Goal: Find contact information: Find contact information

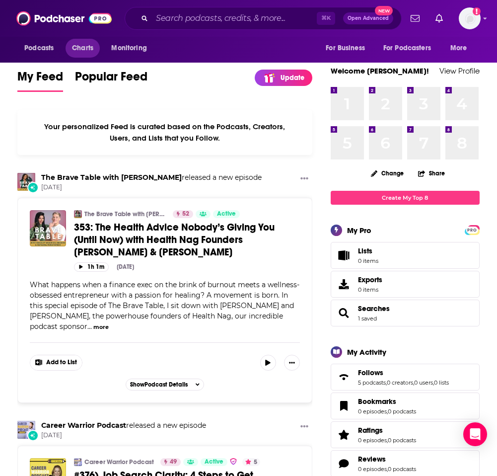
scroll to position [1, 0]
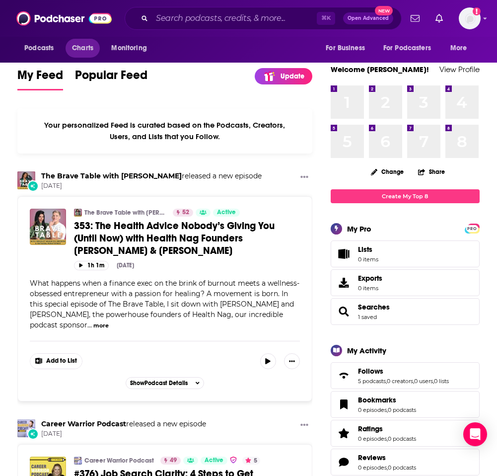
click at [87, 46] on span "Charts" at bounding box center [82, 48] width 21 height 14
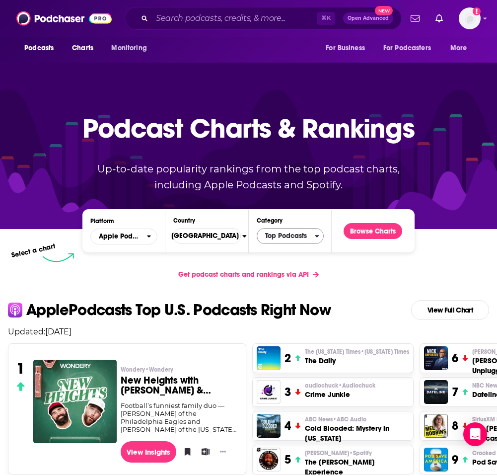
click at [271, 240] on span "Top Podcasts" at bounding box center [286, 236] width 58 height 17
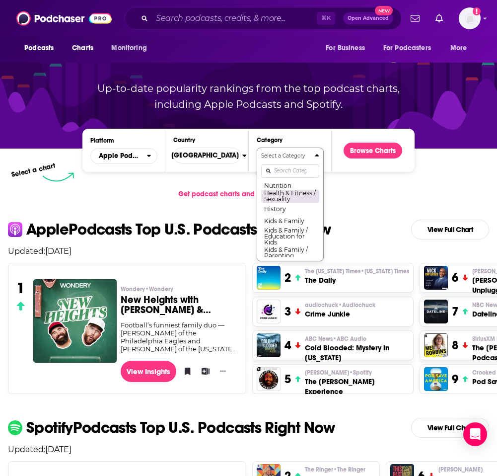
scroll to position [462, 0]
click at [275, 175] on button "Health & Fitness / Mental Health" at bounding box center [290, 167] width 58 height 13
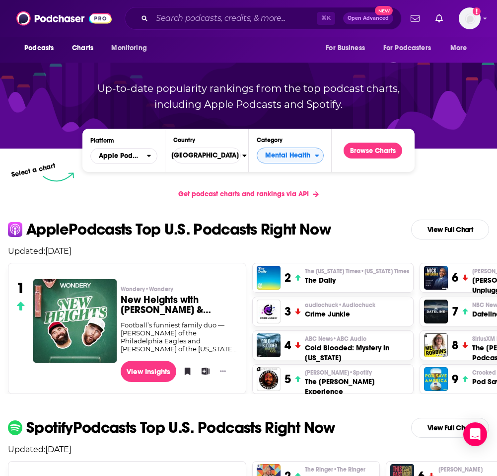
scroll to position [84, 0]
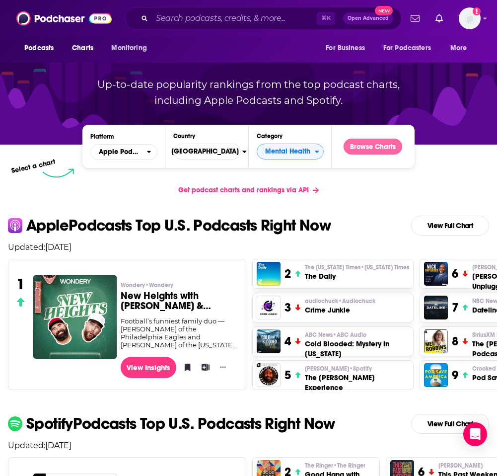
click at [383, 140] on button "Browse Charts" at bounding box center [373, 147] width 59 height 16
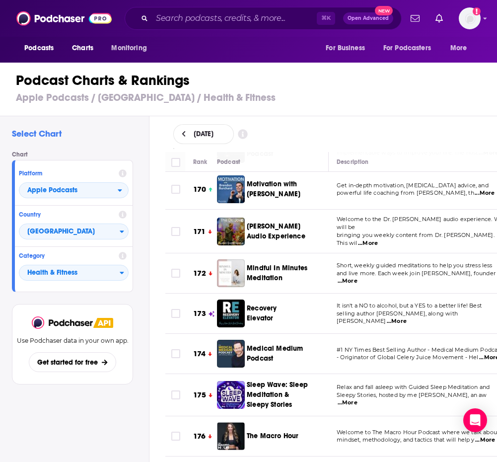
scroll to position [7218, 0]
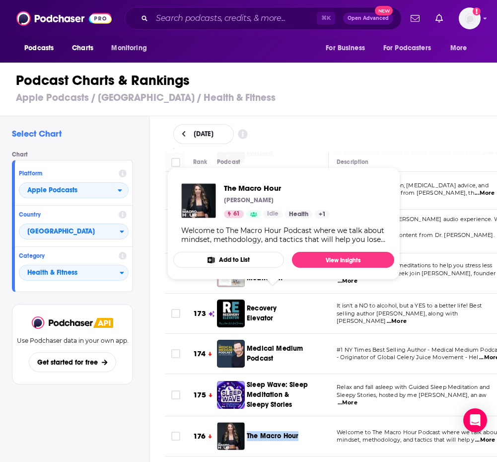
drag, startPoint x: 247, startPoint y: 287, endPoint x: 298, endPoint y: 293, distance: 51.0
click at [298, 422] on div "The Macro Hour" at bounding box center [279, 436] width 64 height 28
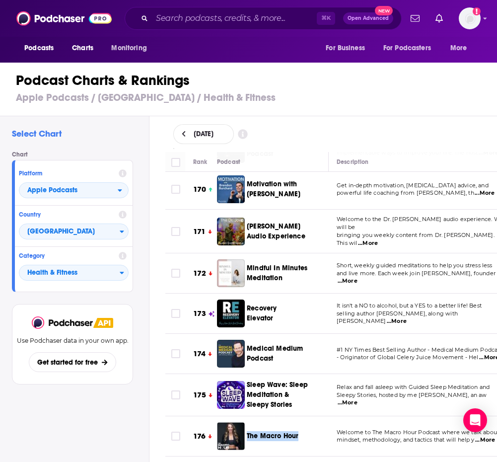
copy span "The Macro Hour"
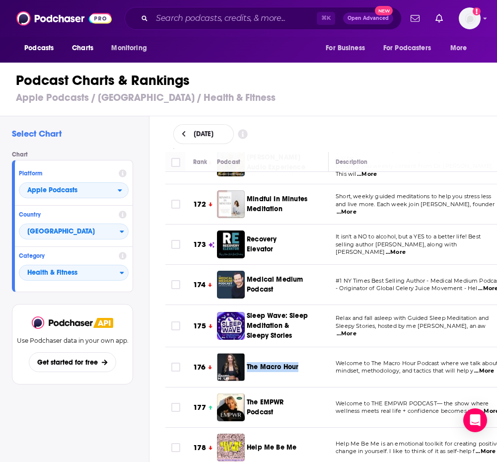
scroll to position [7340, 1]
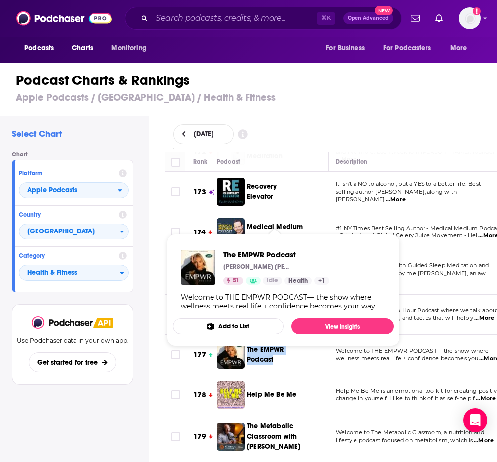
drag, startPoint x: 253, startPoint y: 203, endPoint x: 273, endPoint y: 217, distance: 23.6
click at [273, 341] on div "The EMPWR Podcast" at bounding box center [280, 355] width 66 height 28
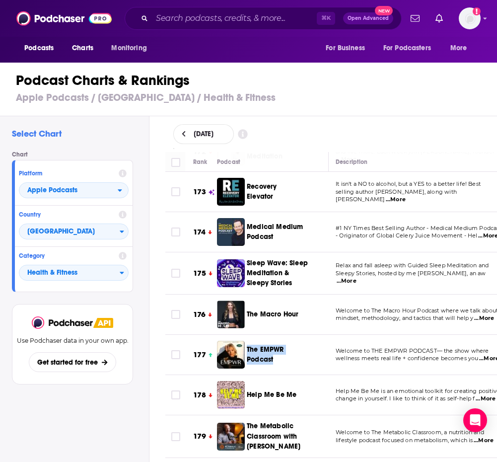
copy span "The EMPWR Podcast"
click at [136, 167] on div "Chart Platform Apple Podcasts Country United States Category Health & Fitness" at bounding box center [76, 221] width 129 height 141
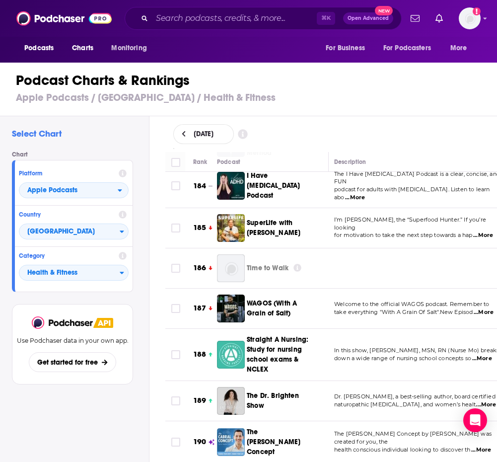
scroll to position [7800, 0]
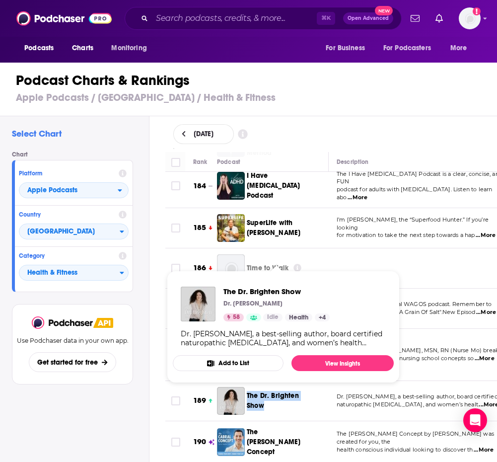
drag, startPoint x: 252, startPoint y: 237, endPoint x: 263, endPoint y: 256, distance: 22.2
click at [263, 387] on div "The Dr. Brighten Show" at bounding box center [283, 401] width 72 height 28
copy span "The Dr. Brighten Show"
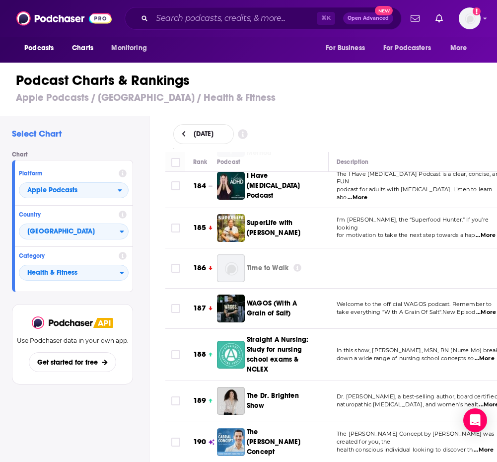
click at [395, 329] on td "In this show, Maureen Osuna, MSN, RN (Nurse Mo) breaks down a wide range of nur…" at bounding box center [421, 355] width 184 height 52
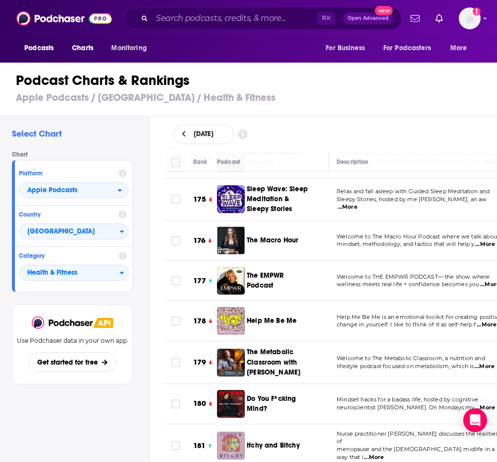
scroll to position [0, 0]
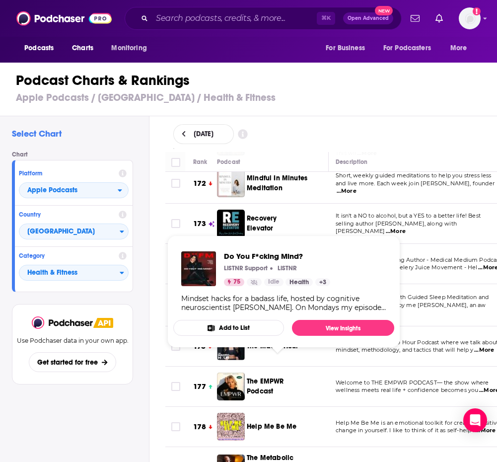
drag, startPoint x: 250, startPoint y: 355, endPoint x: 269, endPoint y: 374, distance: 26.7
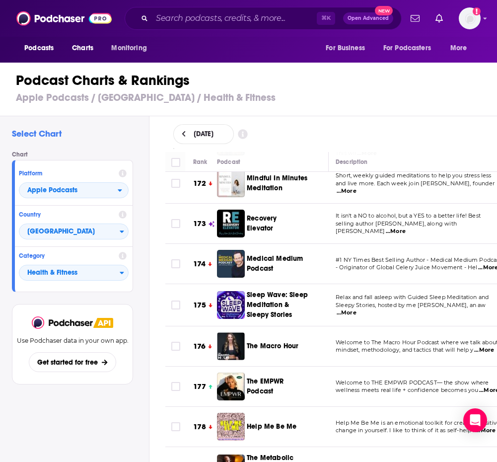
copy span "Do You F*cking Mind?"
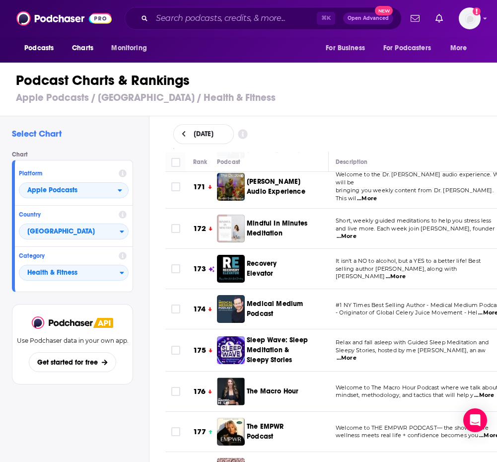
click at [390, 329] on td "Relax and fall asleep with Guided Sleep Meditation and Sleepy Stories, hosted b…" at bounding box center [420, 350] width 184 height 42
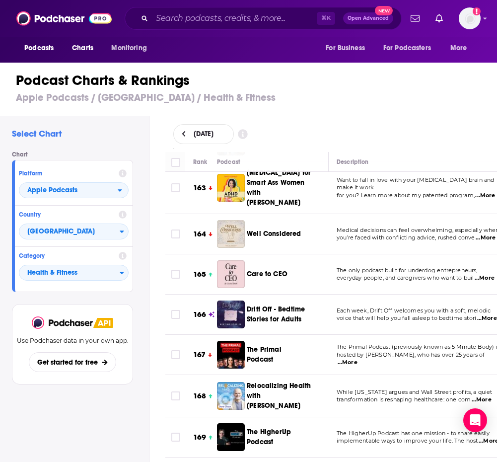
scroll to position [6930, 0]
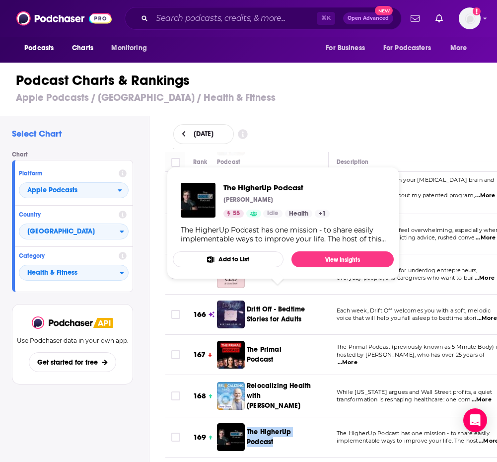
drag, startPoint x: 248, startPoint y: 287, endPoint x: 275, endPoint y: 304, distance: 31.3
click at [275, 423] on div "The HigherUp Podcast" at bounding box center [283, 437] width 73 height 28
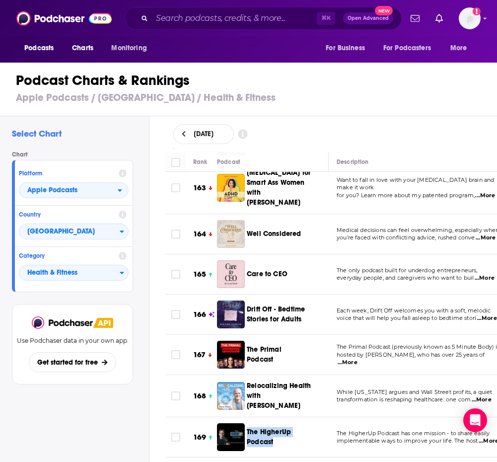
copy span "The HigherUp Podcast"
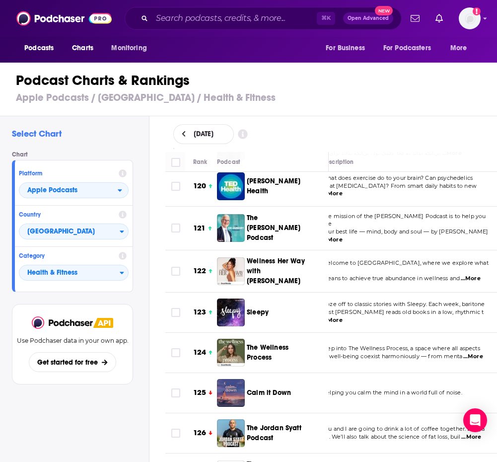
scroll to position [5129, 0]
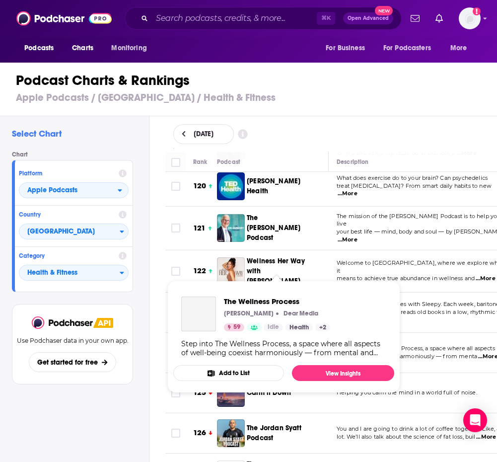
drag, startPoint x: 253, startPoint y: 250, endPoint x: 276, endPoint y: 263, distance: 26.2
click at [276, 333] on td "The Wellness Process" at bounding box center [273, 353] width 112 height 40
copy span "The Wellness Process"
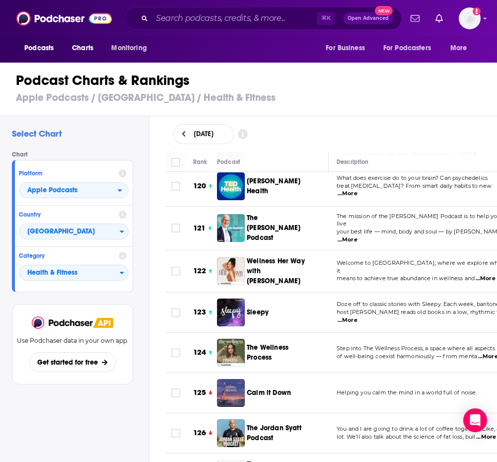
click at [378, 389] on span "Helping you calm the mind in a world full of noise." at bounding box center [407, 392] width 141 height 7
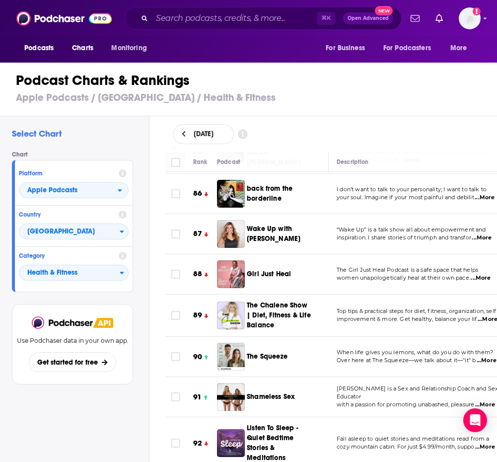
scroll to position [3628, 0]
drag, startPoint x: 251, startPoint y: 286, endPoint x: 293, endPoint y: 298, distance: 42.8
click at [293, 343] on div "The Squeeze" at bounding box center [279, 357] width 64 height 28
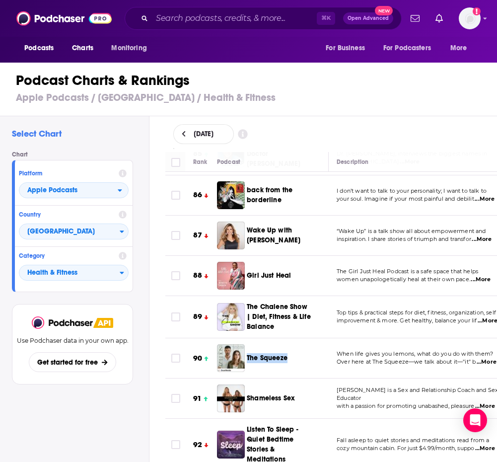
copy span "The Squeeze"
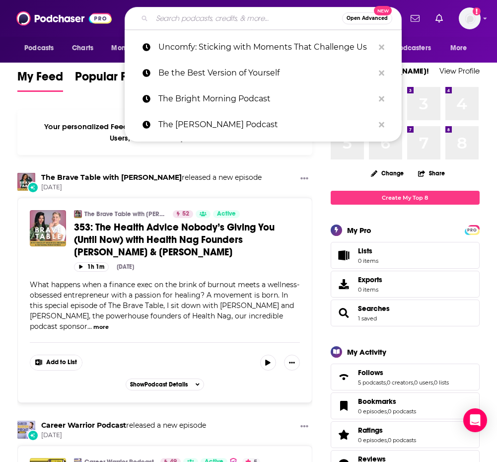
click at [251, 21] on input "Search podcasts, credits, & more..." at bounding box center [247, 18] width 190 height 16
paste input "The Macro Hour"
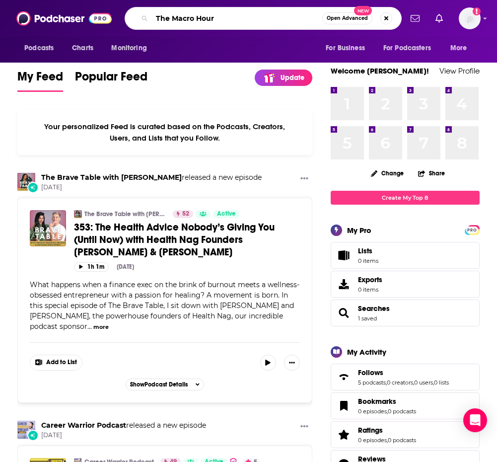
type input "The Macro Hour"
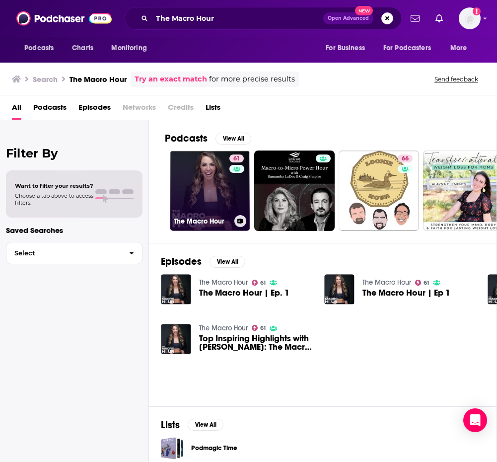
click at [183, 169] on link "61 The Macro Hour" at bounding box center [210, 191] width 80 height 80
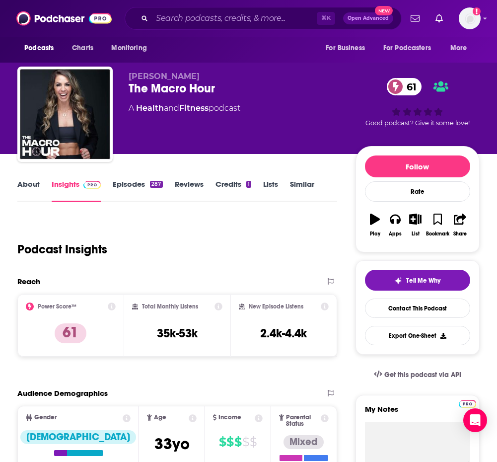
click at [25, 187] on link "About" at bounding box center [28, 190] width 22 height 23
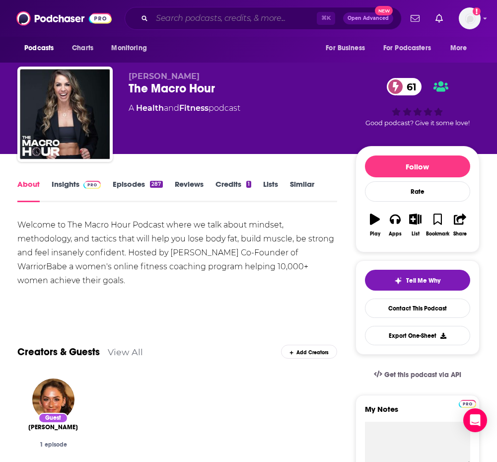
click at [194, 18] on input "Search podcasts, credits, & more..." at bounding box center [234, 18] width 165 height 16
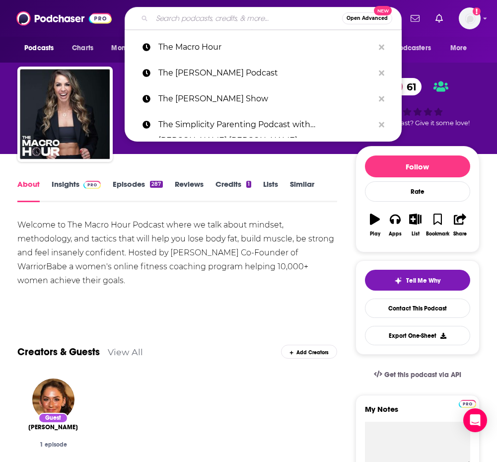
paste input "The EMPWR Podcast"
type input "The EMPWR Podcast"
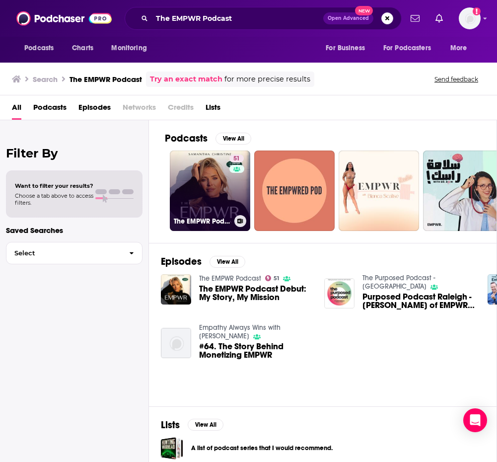
click at [214, 181] on link "51 The EMPWR Podcast" at bounding box center [210, 191] width 80 height 80
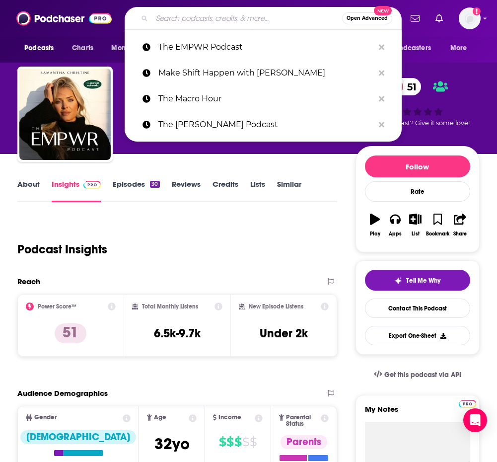
click at [236, 19] on input "Search podcasts, credits, & more..." at bounding box center [247, 18] width 190 height 16
paste input "The Dr. Brighten Show"
type input "The Dr. Brighten Show"
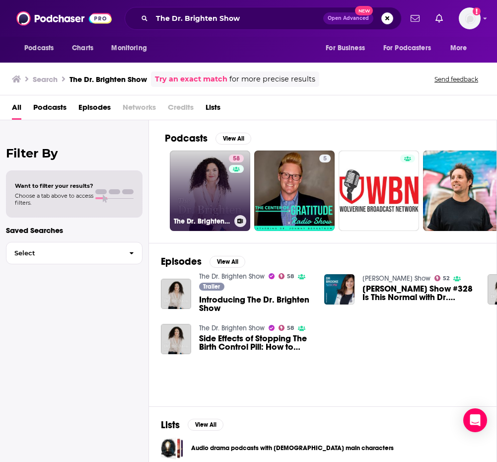
click at [211, 183] on link "58 The Dr. Brighten Show" at bounding box center [210, 191] width 80 height 80
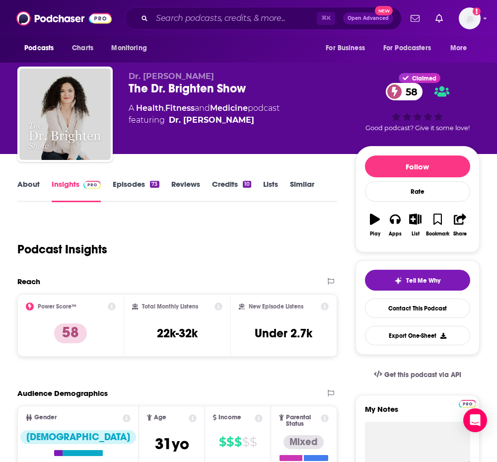
click at [31, 180] on link "About" at bounding box center [28, 190] width 22 height 23
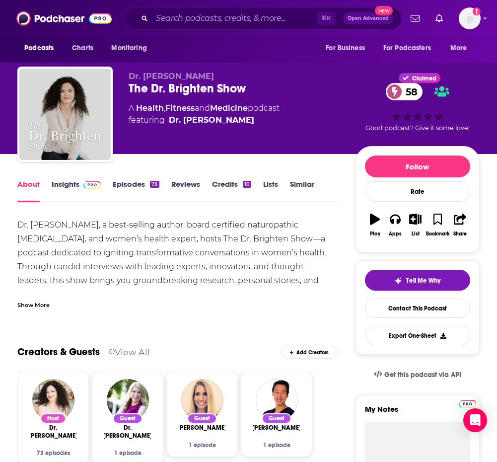
click at [66, 182] on link "Insights" at bounding box center [76, 190] width 49 height 23
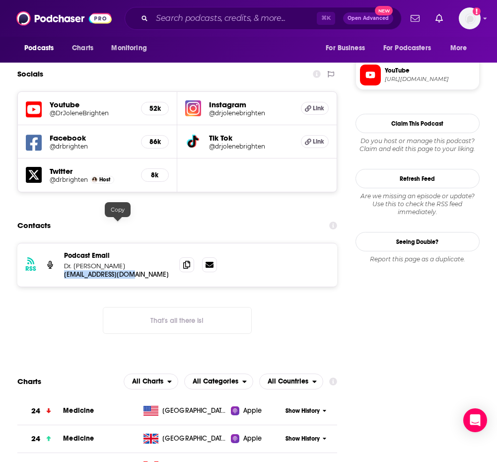
scroll to position [846, 0]
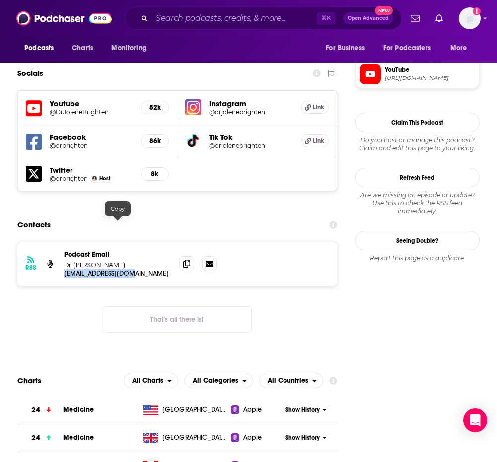
drag, startPoint x: 140, startPoint y: 225, endPoint x: 64, endPoint y: 227, distance: 76.0
click at [64, 269] on p "[EMAIL_ADDRESS][DOMAIN_NAME]" at bounding box center [117, 273] width 107 height 8
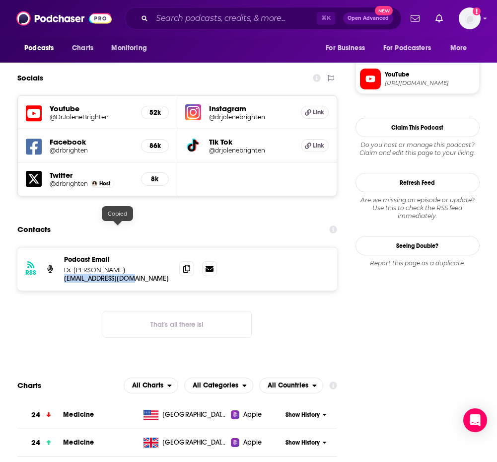
scroll to position [838, 0]
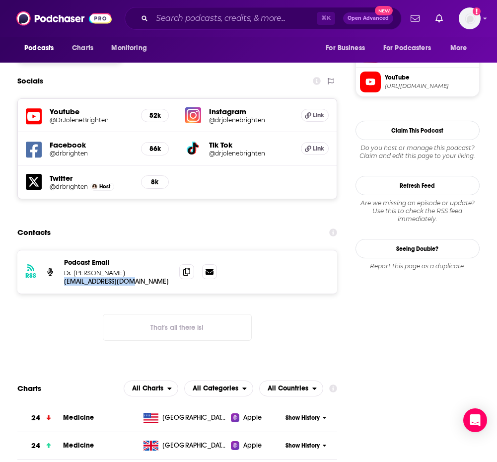
copy p "[EMAIL_ADDRESS][DOMAIN_NAME]"
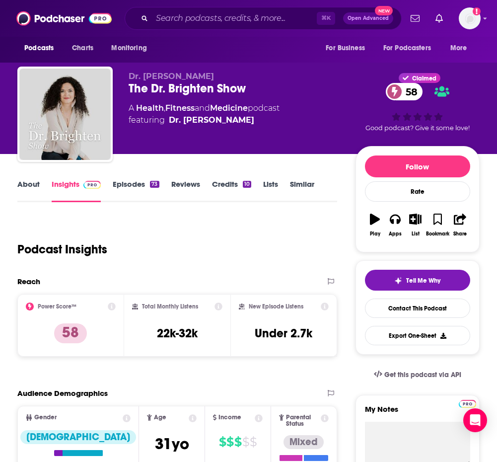
scroll to position [0, 0]
click at [237, 16] on input "Search podcasts, credits, & more..." at bounding box center [234, 18] width 165 height 16
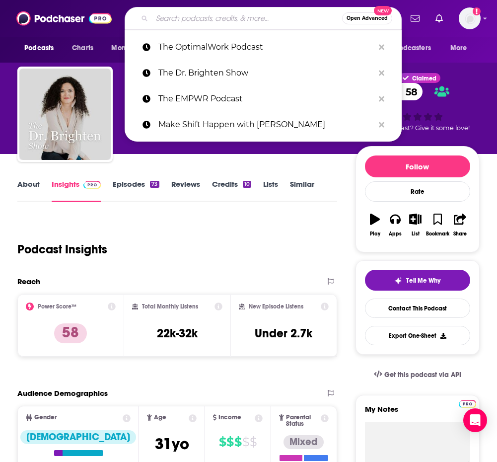
paste input "Psychology Unplugged"
type input "Psychology Unplugged"
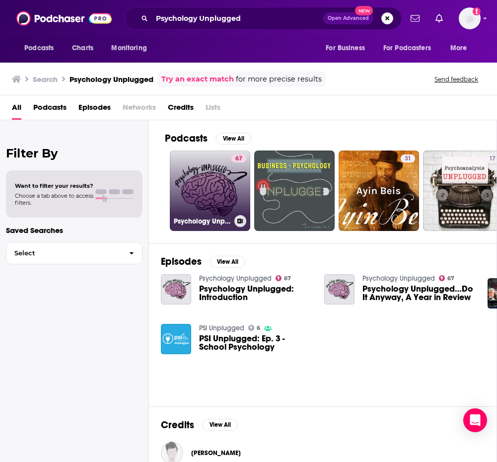
click at [205, 183] on link "67 Psychology Unplugged" at bounding box center [210, 191] width 80 height 80
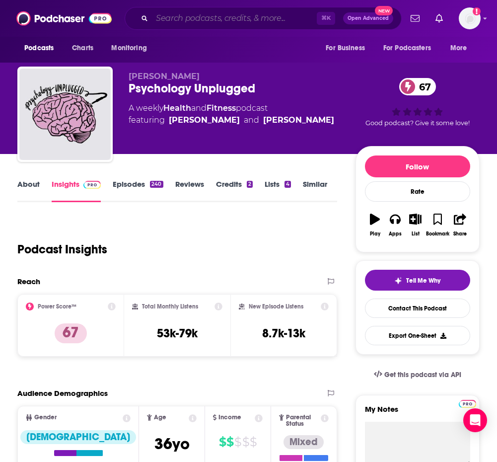
click at [216, 20] on input "Search podcasts, credits, & more..." at bounding box center [234, 18] width 165 height 16
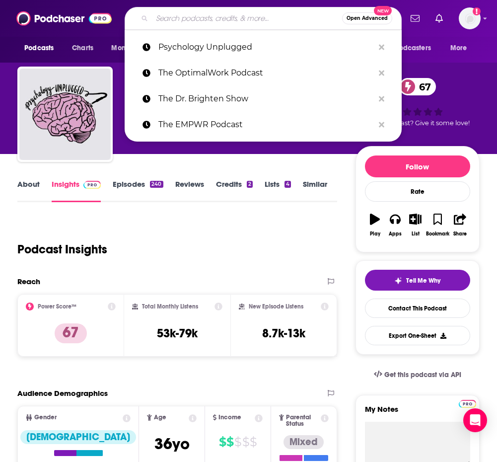
paste input "Do You F*cking Mind?"
type input "Do You F*cking Mind?"
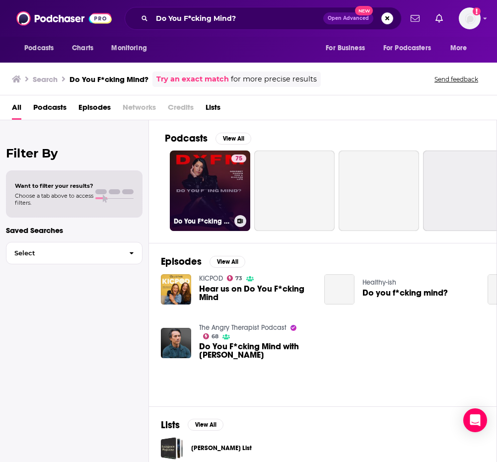
click at [203, 194] on link "75 Do You F*cking Mind?" at bounding box center [210, 191] width 80 height 80
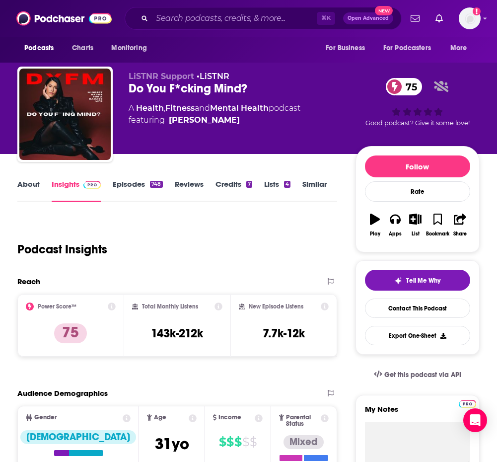
click at [28, 187] on link "About" at bounding box center [28, 190] width 22 height 23
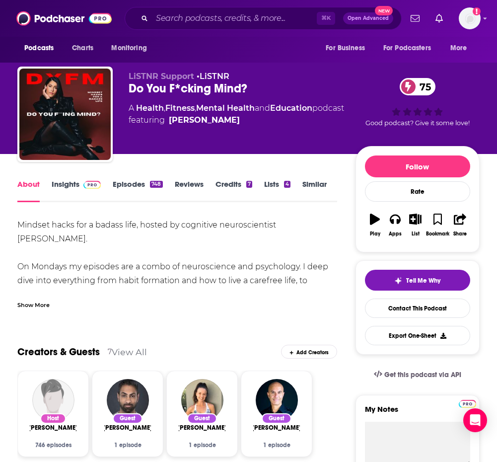
click at [63, 180] on link "Insights" at bounding box center [76, 190] width 49 height 23
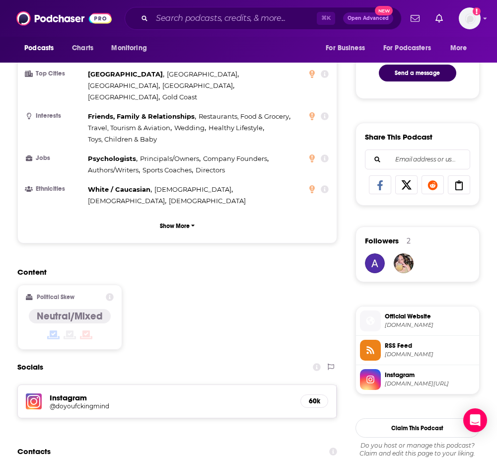
scroll to position [751, 0]
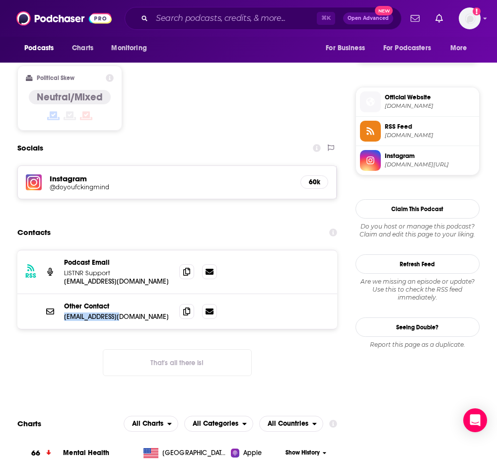
drag, startPoint x: 108, startPoint y: 275, endPoint x: 64, endPoint y: 275, distance: 44.2
click at [64, 294] on div "Other Contact [EMAIL_ADDRESS][DOMAIN_NAME] [EMAIL_ADDRESS][DOMAIN_NAME]" at bounding box center [176, 311] width 319 height 35
copy p "[EMAIL_ADDRESS][DOMAIN_NAME]"
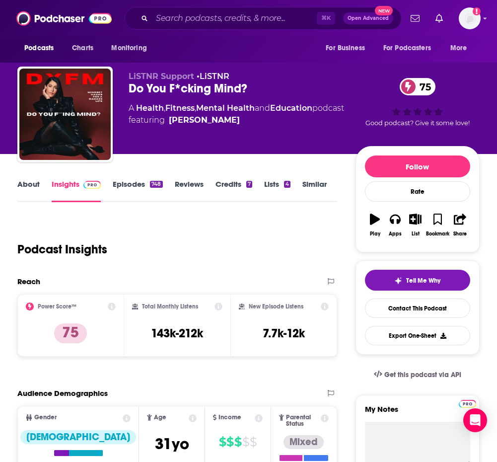
scroll to position [0, 2]
click at [241, 23] on input "Search podcasts, credits, & more..." at bounding box center [234, 18] width 165 height 16
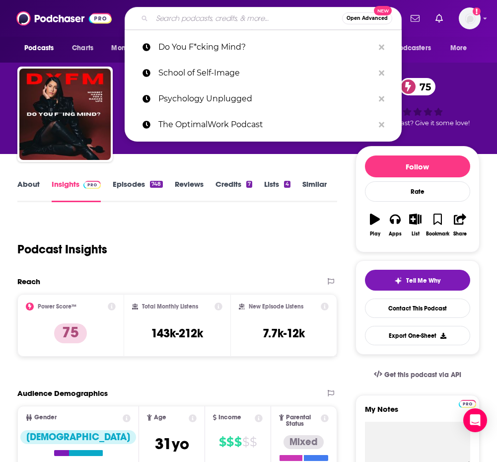
paste input "The HigherUp Podcast"
type input "The HigherUp Podcast"
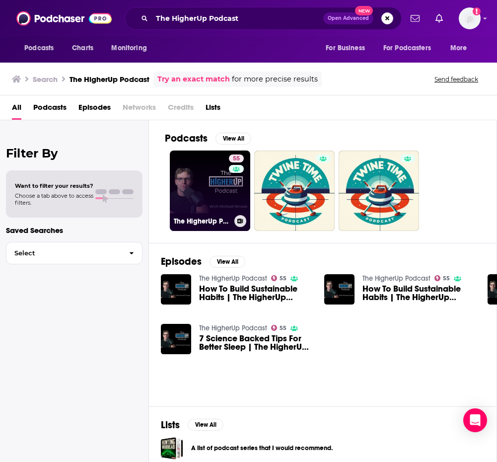
click at [221, 185] on link "55 The HigherUp Podcast" at bounding box center [210, 191] width 80 height 80
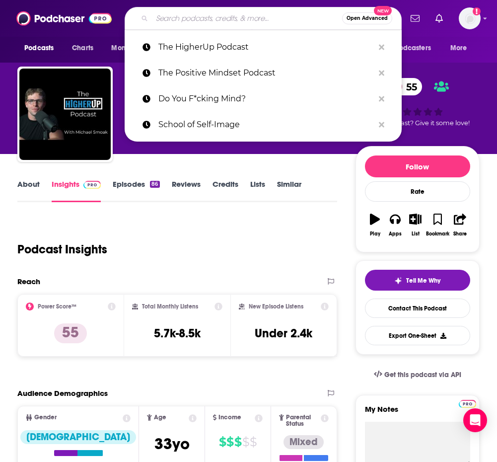
click at [181, 16] on input "Search podcasts, credits, & more..." at bounding box center [247, 18] width 190 height 16
paste input "The Wellness Process"
type input "The Wellness Process"
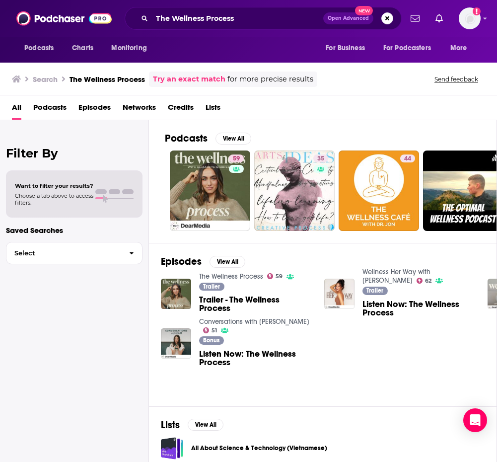
scroll to position [0, 0]
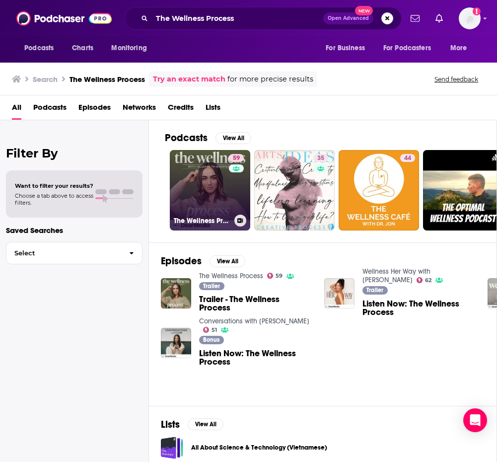
click at [205, 173] on link "59 The Wellness Process" at bounding box center [210, 190] width 80 height 80
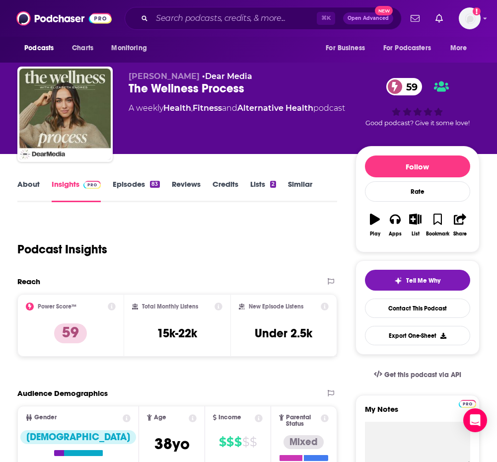
click at [38, 184] on link "About" at bounding box center [28, 190] width 22 height 23
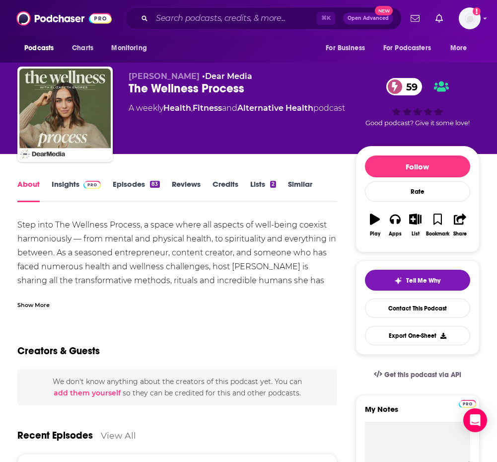
click at [44, 305] on div "Show More" at bounding box center [33, 304] width 32 height 9
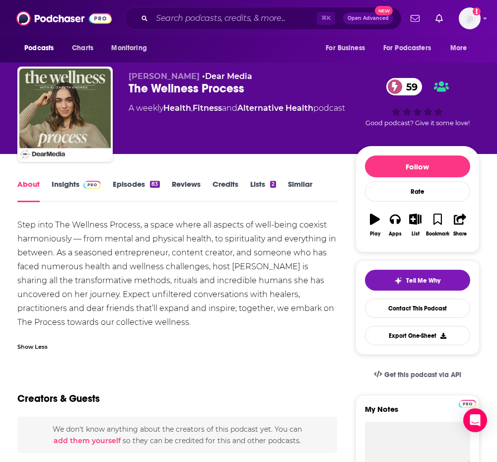
drag, startPoint x: 171, startPoint y: 317, endPoint x: -1, endPoint y: 212, distance: 202.4
click at [0, 212] on html "Podcasts Charts Monitoring ⌘ K Open Advanced New For Business For Podcasters Mo…" at bounding box center [248, 231] width 497 height 462
click at [153, 318] on div "Step into The Wellness Process, a space where all aspects of well-being coexist…" at bounding box center [176, 273] width 319 height 111
click at [70, 185] on link "Insights" at bounding box center [76, 190] width 49 height 23
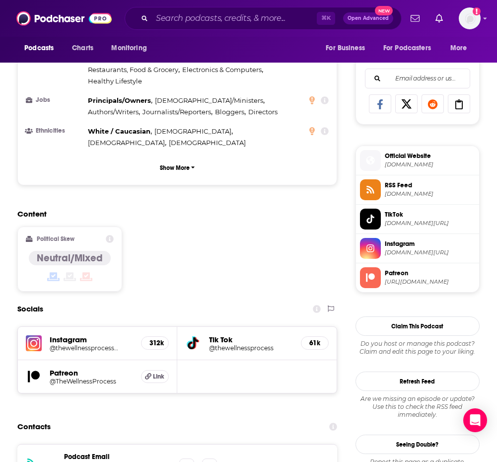
scroll to position [754, 0]
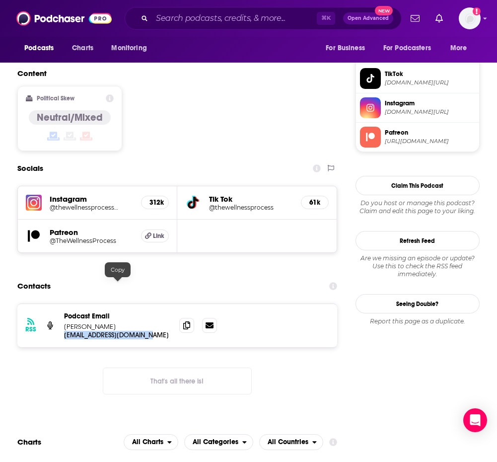
drag, startPoint x: 161, startPoint y: 283, endPoint x: 62, endPoint y: 288, distance: 99.0
click at [62, 304] on div "RSS Podcast Email [PERSON_NAME] [EMAIL_ADDRESS][DOMAIN_NAME] [EMAIL_ADDRESS][DO…" at bounding box center [176, 325] width 319 height 43
copy p "[EMAIL_ADDRESS][DOMAIN_NAME]"
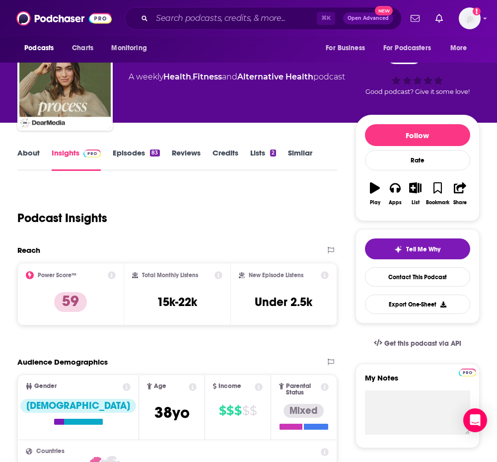
scroll to position [31, 0]
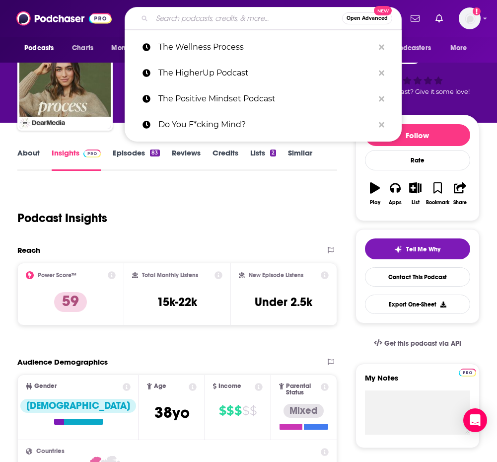
click at [240, 18] on input "Search podcasts, credits, & more..." at bounding box center [247, 18] width 190 height 16
paste input "The Squeeze"
type input "The Squeeze"
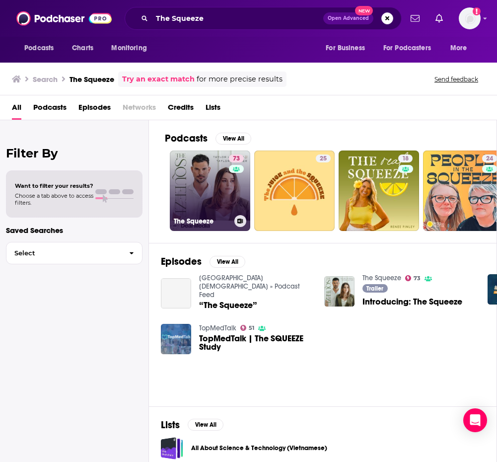
click at [205, 191] on link "73 The Squeeze" at bounding box center [210, 191] width 80 height 80
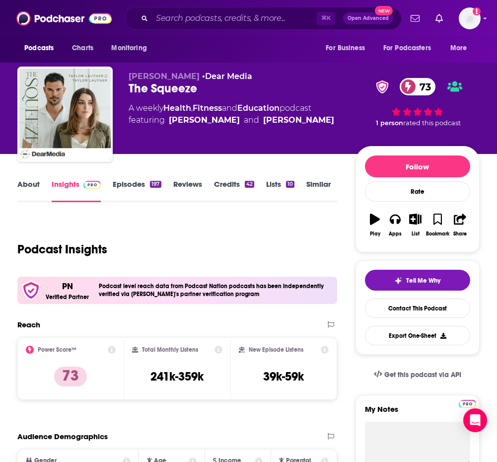
click at [34, 188] on link "About" at bounding box center [28, 190] width 22 height 23
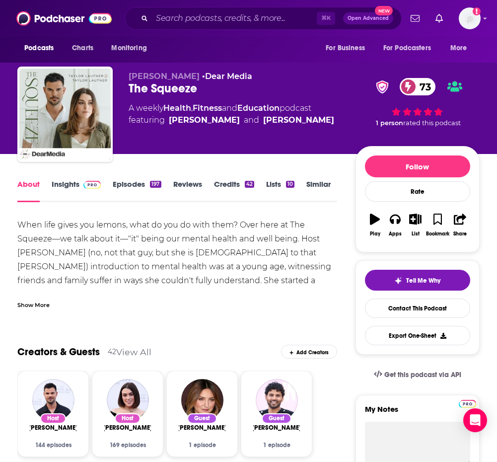
click at [35, 302] on div "Show More" at bounding box center [33, 304] width 32 height 9
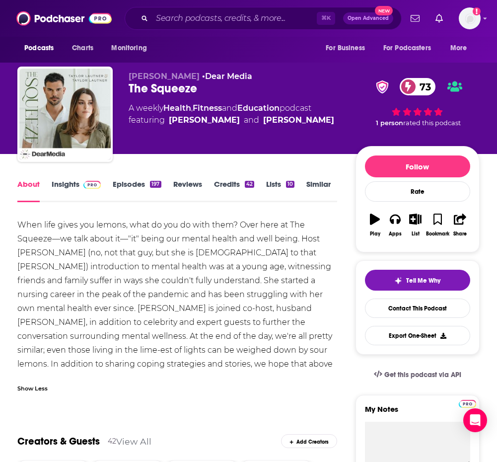
click at [67, 183] on link "Insights" at bounding box center [76, 190] width 49 height 23
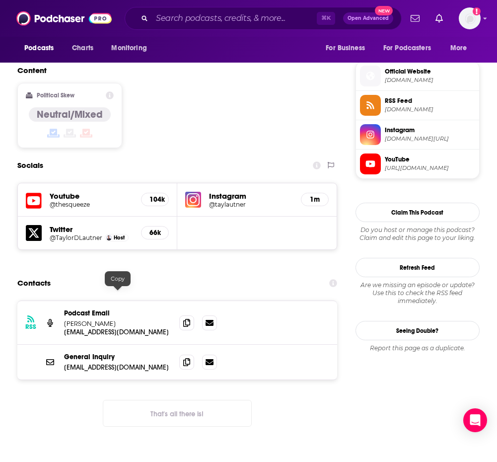
scroll to position [772, 1]
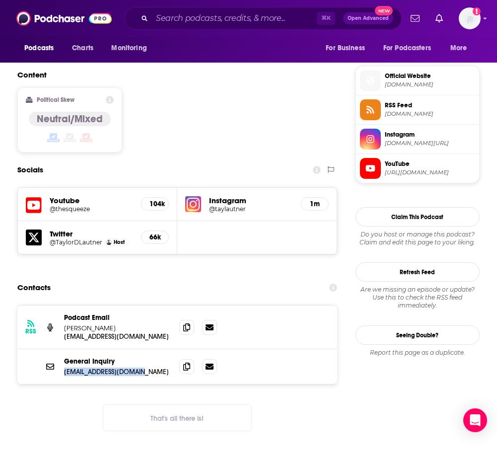
drag, startPoint x: 149, startPoint y: 331, endPoint x: 61, endPoint y: 334, distance: 88.5
click at [61, 349] on div "General Inquiry [EMAIL_ADDRESS][DOMAIN_NAME] [EMAIL_ADDRESS][DOMAIN_NAME]" at bounding box center [176, 366] width 319 height 35
copy p "[EMAIL_ADDRESS][DOMAIN_NAME]"
drag, startPoint x: 164, startPoint y: 301, endPoint x: 61, endPoint y: 302, distance: 102.8
click at [61, 305] on div "RSS Podcast Email [PERSON_NAME] [EMAIL_ADDRESS][DOMAIN_NAME] [EMAIL_ADDRESS][DO…" at bounding box center [176, 327] width 319 height 44
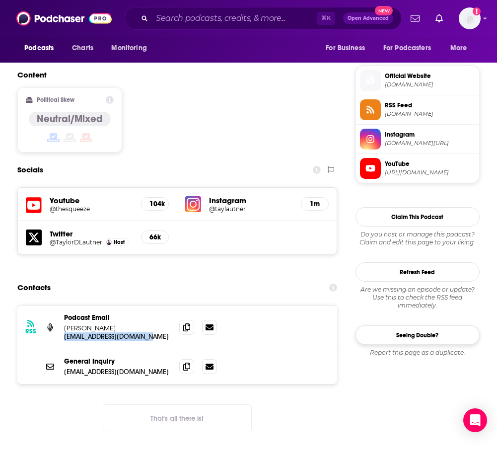
copy p "[EMAIL_ADDRESS][DOMAIN_NAME]"
click at [271, 278] on div "Contacts" at bounding box center [176, 287] width 319 height 19
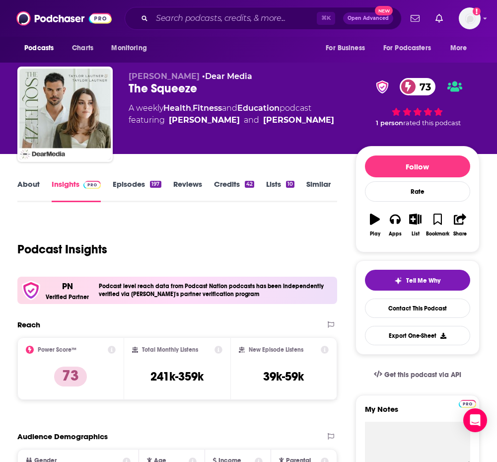
scroll to position [0, 1]
click at [286, 17] on input "Search podcasts, credits, & more..." at bounding box center [234, 18] width 165 height 16
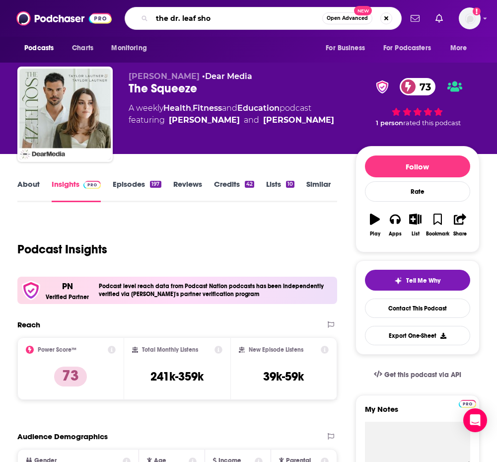
type input "the dr. leaf show"
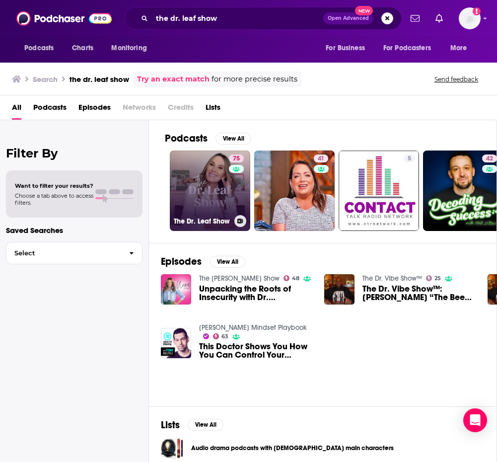
click at [225, 198] on link "75 The Dr. Leaf Show" at bounding box center [210, 191] width 80 height 80
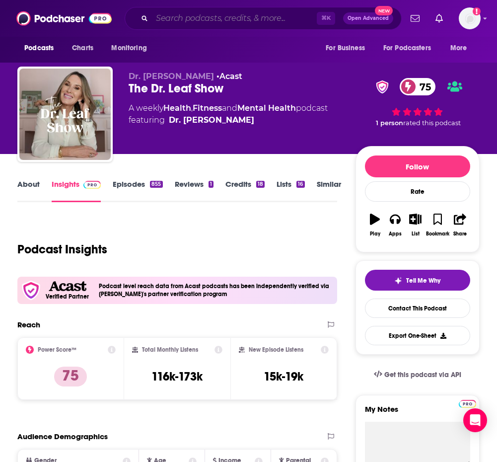
click at [230, 23] on input "Search podcasts, credits, & more..." at bounding box center [234, 18] width 165 height 16
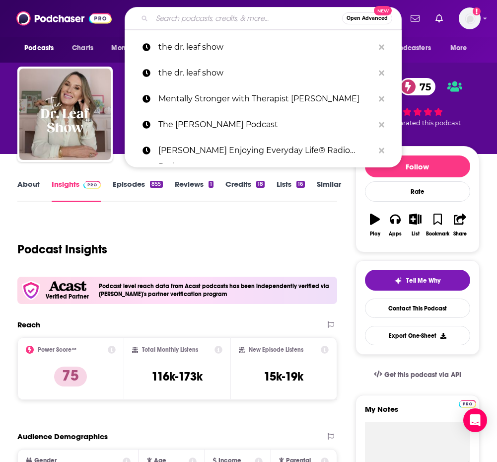
paste input "Wellness Her Way with [PERSON_NAME]"
type input "Wellness Her Way with [PERSON_NAME]"
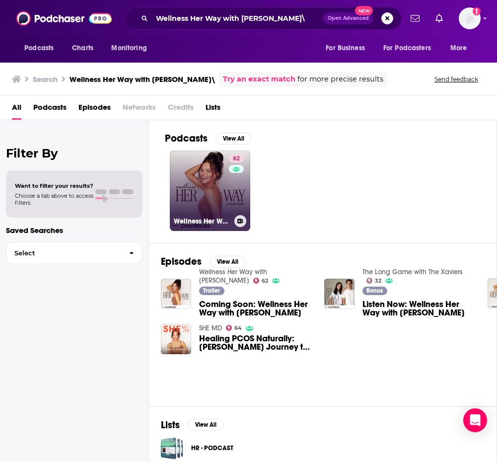
click at [199, 206] on link "62 Wellness Her Way with [PERSON_NAME]" at bounding box center [210, 191] width 80 height 80
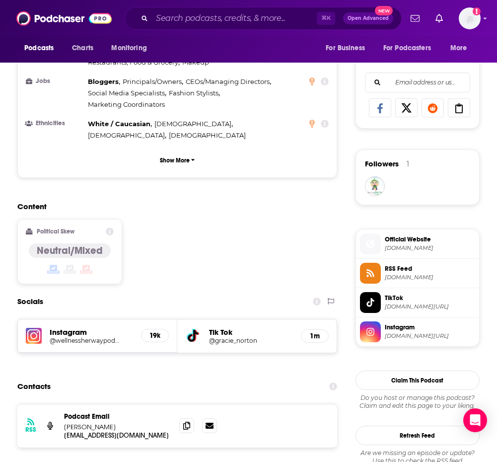
scroll to position [619, 0]
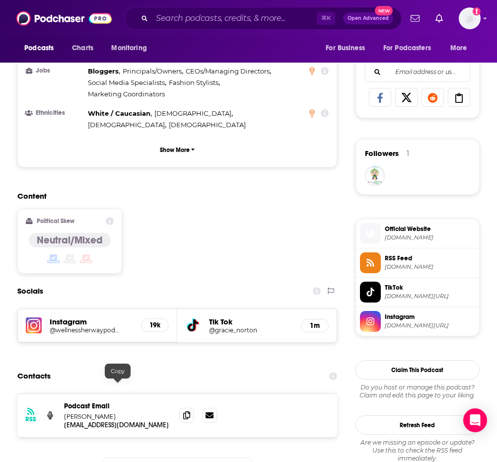
click at [155, 421] on p "[EMAIL_ADDRESS][DOMAIN_NAME]" at bounding box center [117, 425] width 107 height 8
copy p "[EMAIL_ADDRESS][DOMAIN_NAME]"
